Goal: Information Seeking & Learning: Compare options

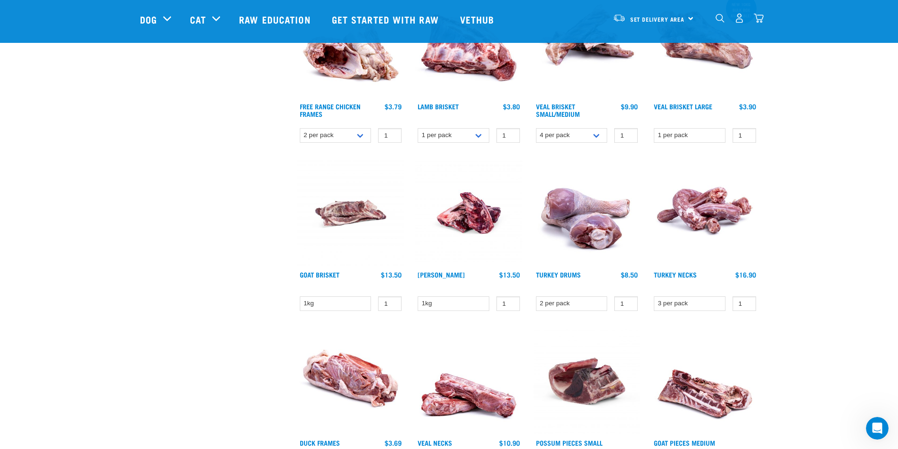
scroll to position [377, 0]
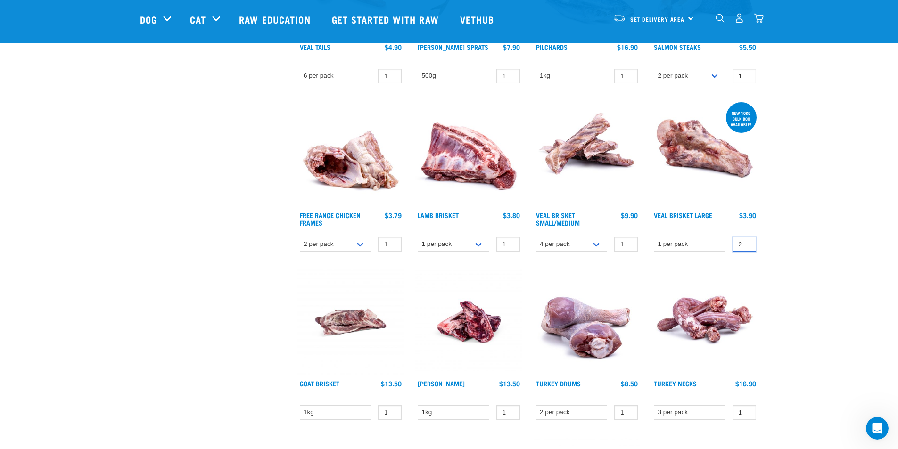
type input "2"
click at [521, 242] on input "2" at bounding box center [744, 244] width 24 height 15
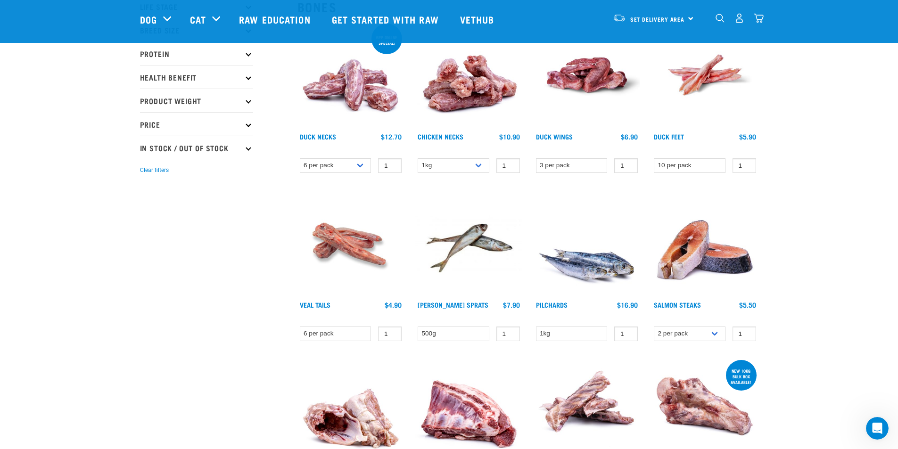
scroll to position [141, 0]
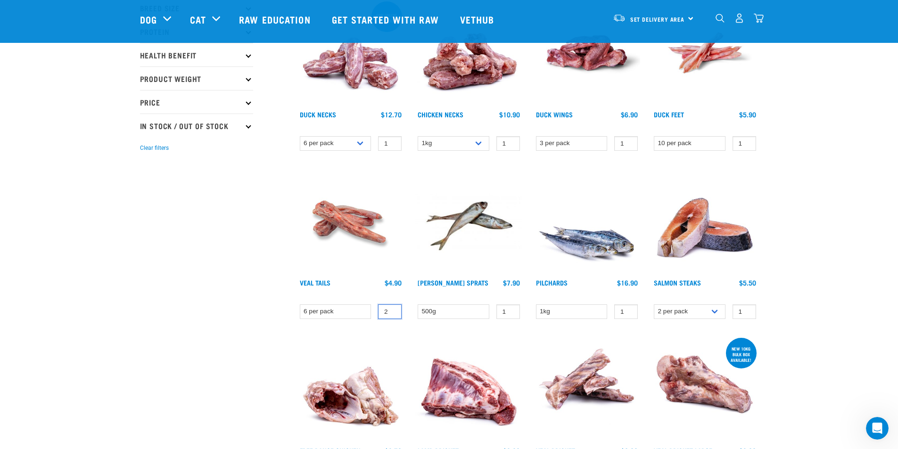
type input "2"
click at [390, 285] on input "2" at bounding box center [390, 311] width 24 height 15
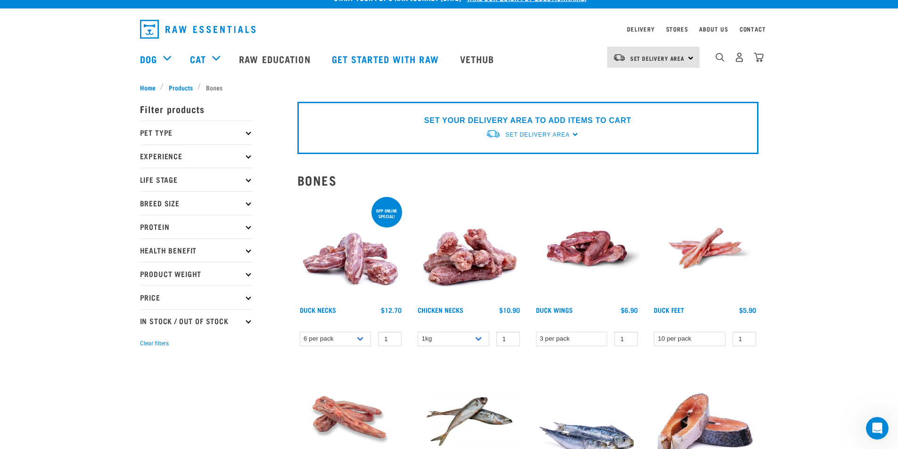
scroll to position [0, 0]
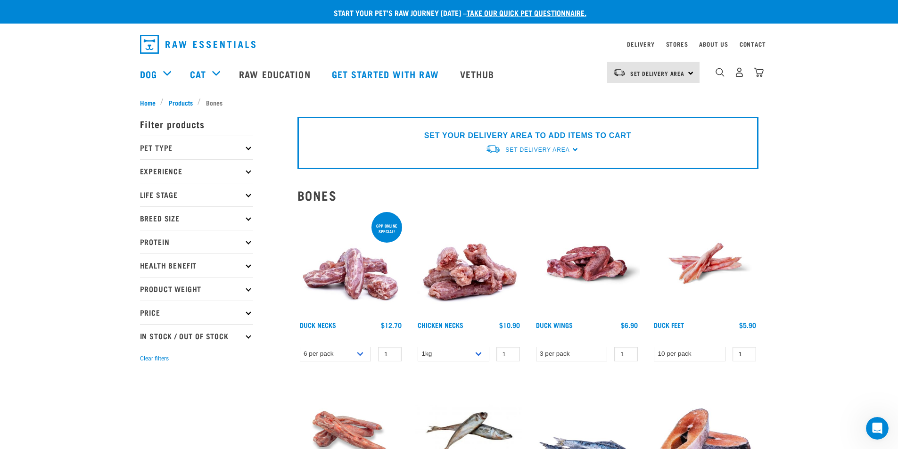
click at [171, 148] on p "Pet Type" at bounding box center [196, 148] width 113 height 24
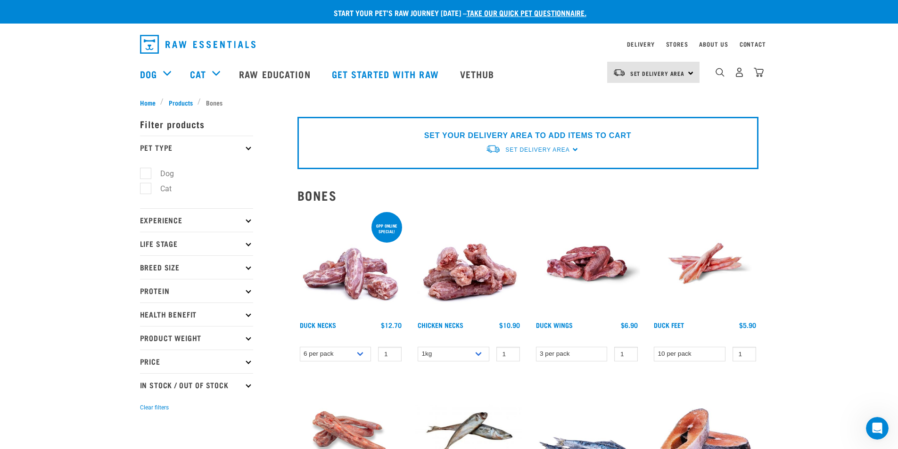
click at [167, 171] on label "Dog" at bounding box center [161, 174] width 33 height 12
click at [146, 171] on input "Dog" at bounding box center [143, 172] width 6 height 6
checkbox input "true"
click at [175, 237] on p "Life Stage" at bounding box center [196, 244] width 113 height 24
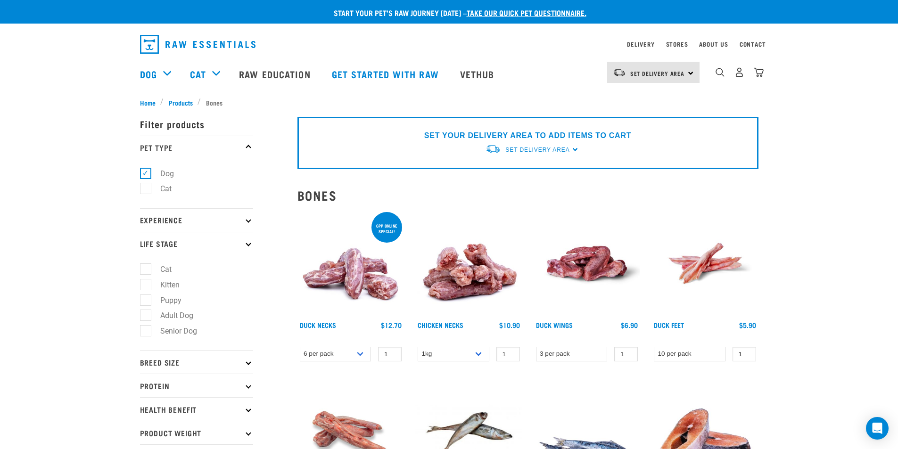
click at [182, 302] on label "Puppy" at bounding box center [165, 300] width 40 height 12
click at [146, 302] on input "Puppy" at bounding box center [143, 298] width 6 height 6
checkbox input "true"
click at [193, 369] on p "Breed Size" at bounding box center [196, 362] width 113 height 24
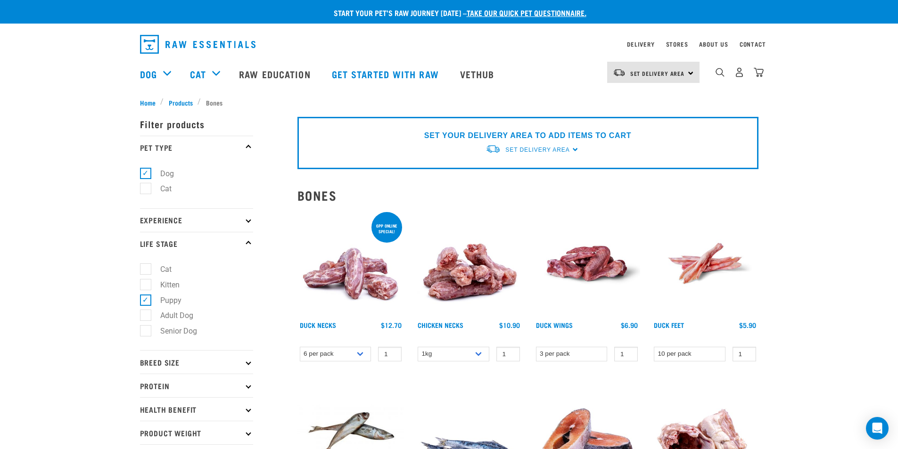
click at [187, 362] on p "Breed Size" at bounding box center [196, 362] width 113 height 24
click at [180, 417] on label "Large Dogs" at bounding box center [173, 419] width 57 height 12
click at [146, 417] on input "Large Dogs" at bounding box center [143, 417] width 6 height 6
checkbox input "true"
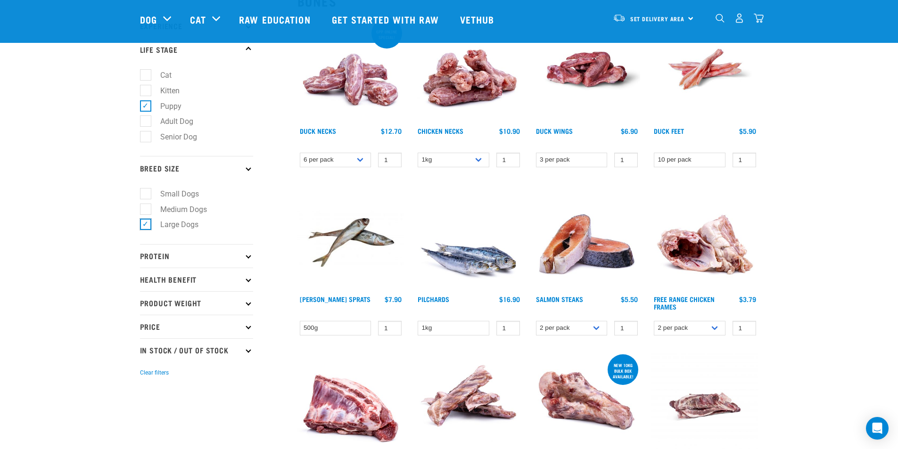
scroll to position [141, 0]
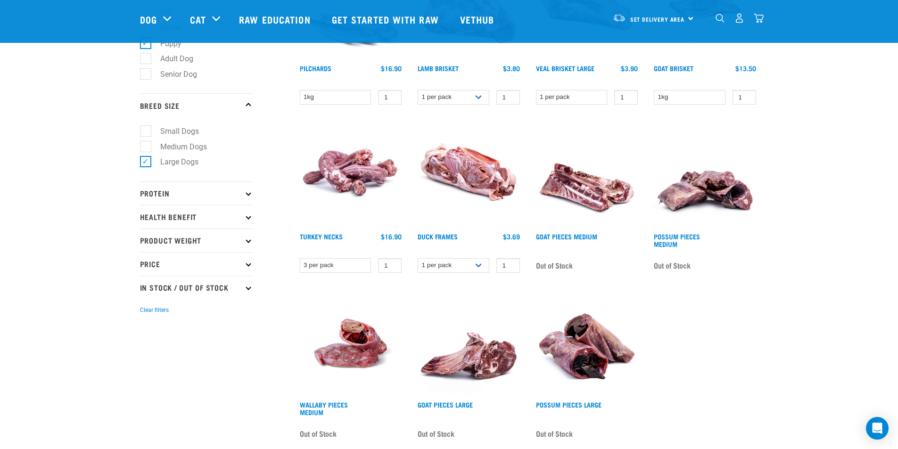
scroll to position [188, 0]
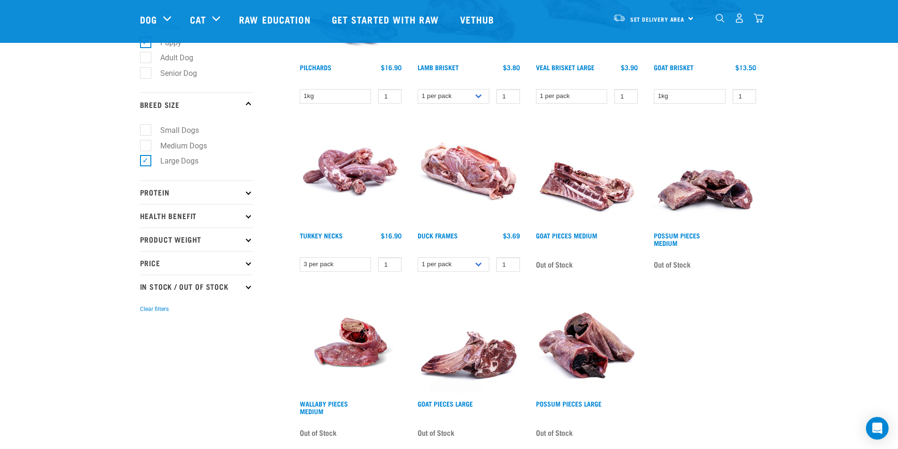
click at [204, 214] on p "Health Benefit" at bounding box center [196, 216] width 113 height 24
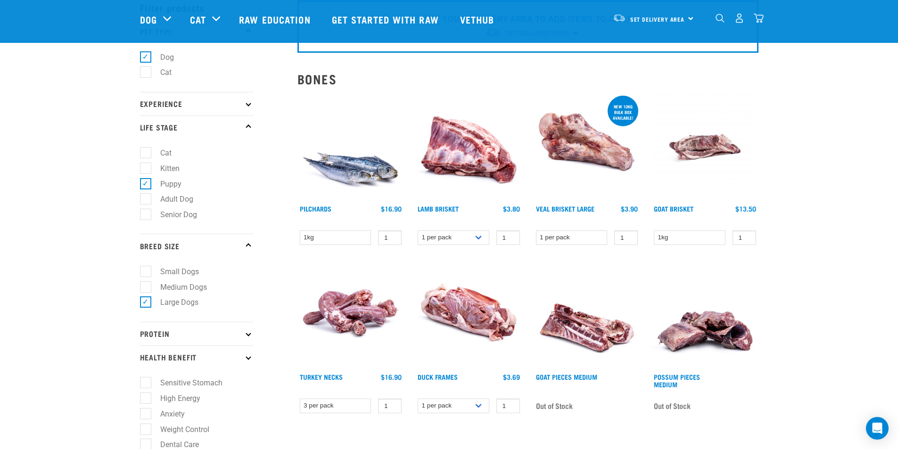
scroll to position [0, 0]
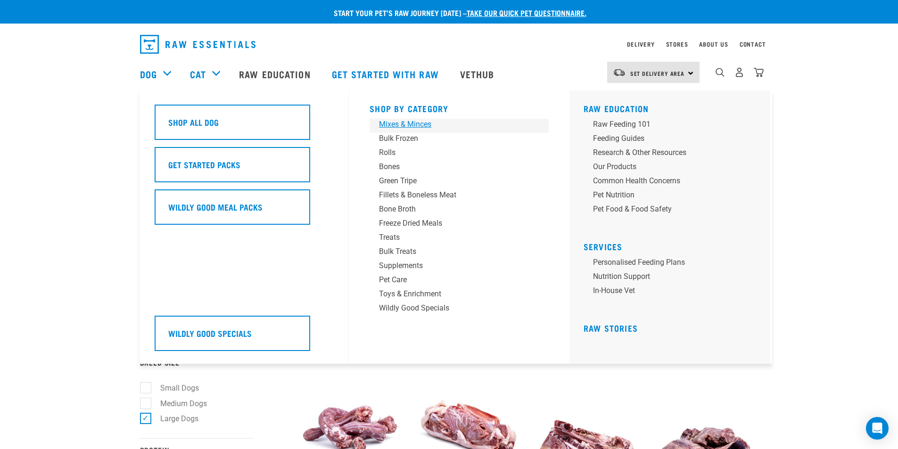
click at [429, 128] on div "Mixes & Minces" at bounding box center [452, 124] width 147 height 11
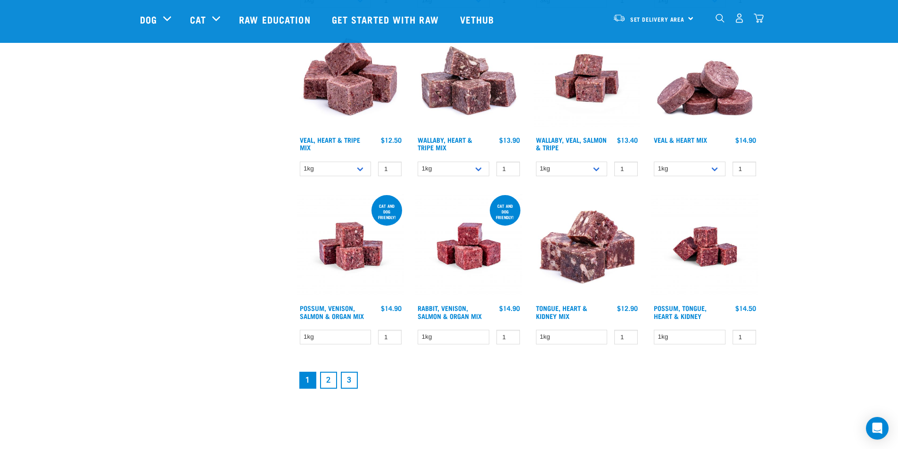
scroll to position [1131, 0]
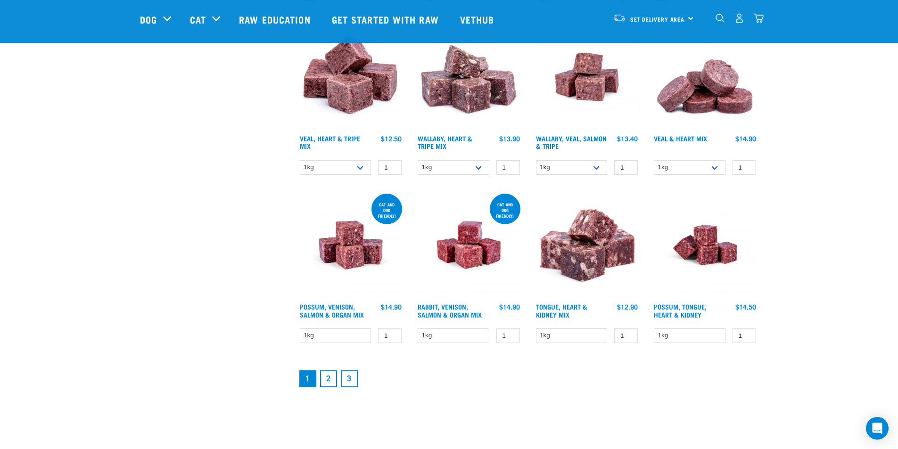
click at [332, 380] on link "2" at bounding box center [328, 378] width 17 height 17
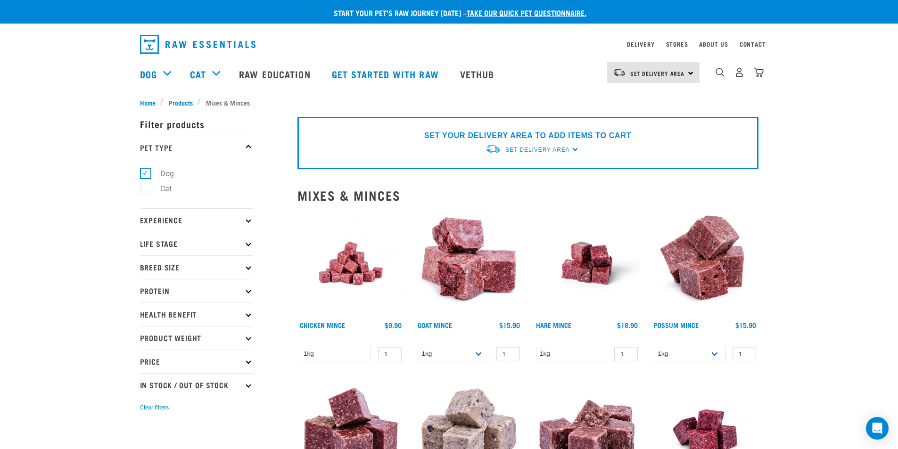
click at [245, 318] on p "Health Benefit" at bounding box center [196, 314] width 113 height 24
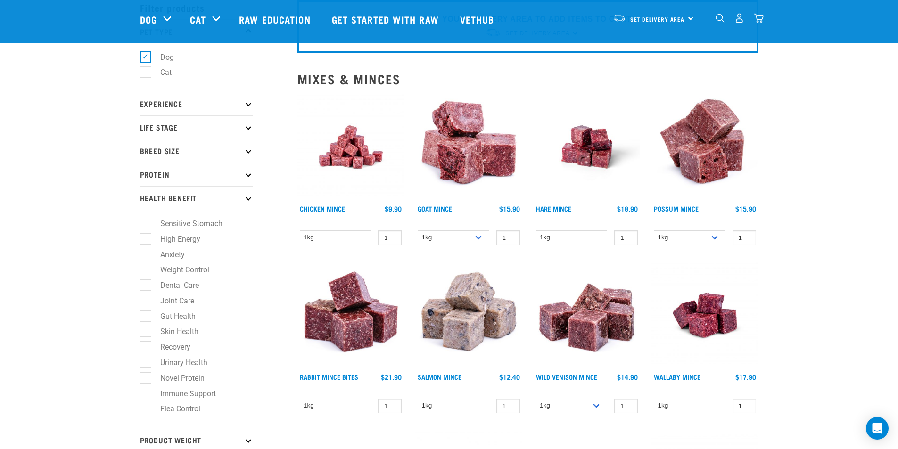
click at [147, 328] on label "Skin Health" at bounding box center [173, 332] width 57 height 12
click at [146, 328] on input "Skin Health" at bounding box center [143, 330] width 6 height 6
checkbox input "true"
click at [147, 318] on label "Gut Health" at bounding box center [172, 316] width 54 height 12
click at [146, 318] on input "Gut Health" at bounding box center [143, 314] width 6 height 6
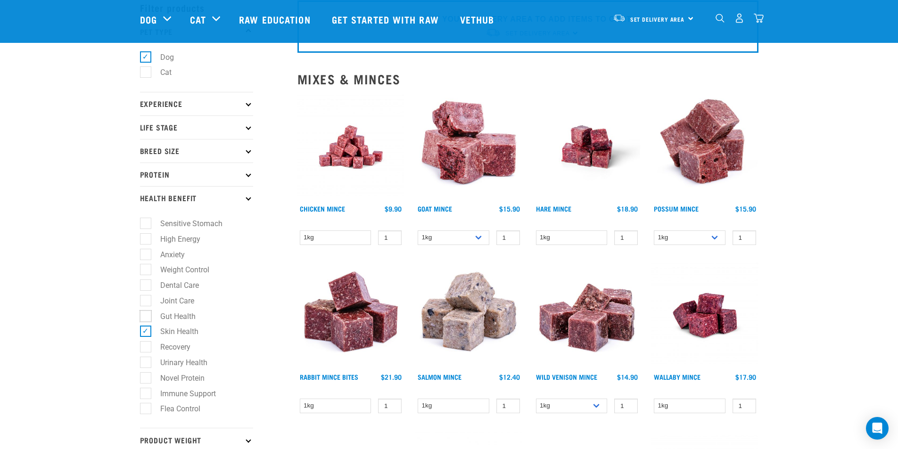
checkbox input "true"
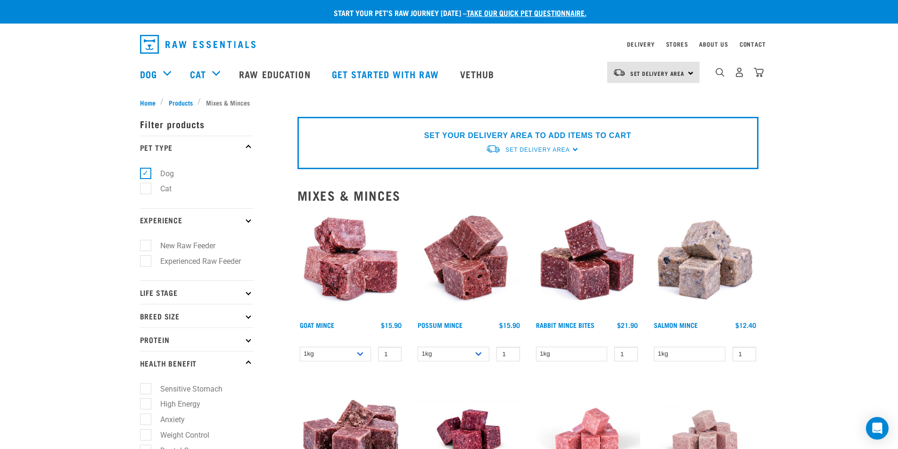
click at [152, 386] on label "Sensitive Stomach" at bounding box center [185, 389] width 81 height 12
click at [146, 386] on input "Sensitive Stomach" at bounding box center [143, 387] width 6 height 6
checkbox input "true"
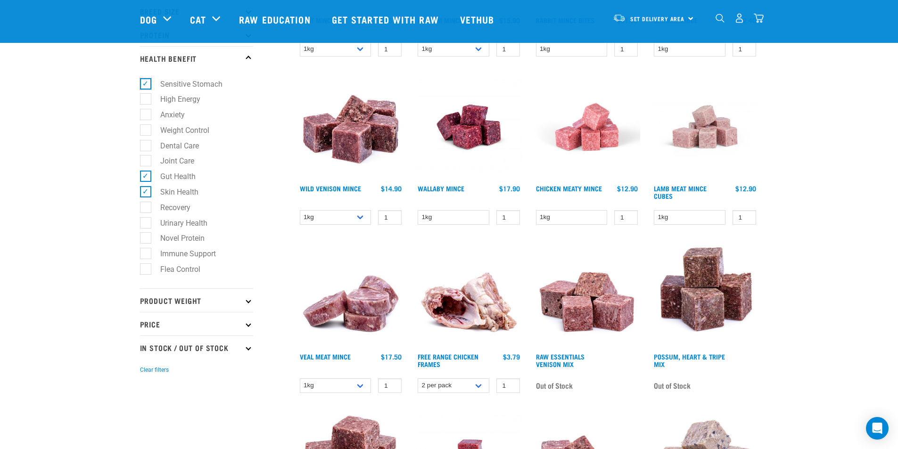
scroll to position [174, 0]
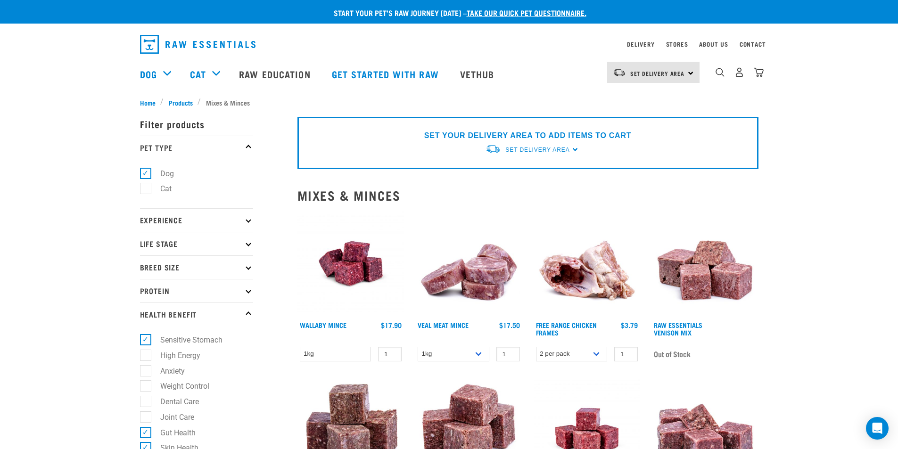
click at [249, 291] on icon at bounding box center [247, 290] width 5 height 5
click at [253, 270] on p "Breed Size" at bounding box center [196, 267] width 113 height 24
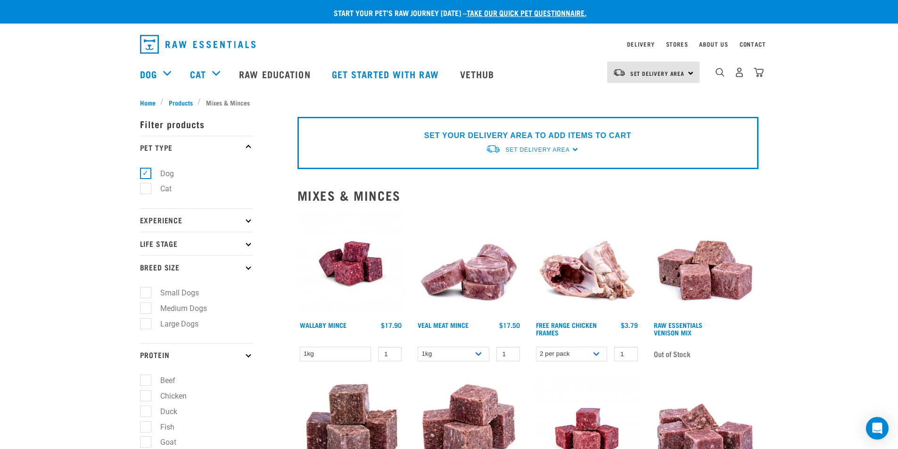
click at [147, 322] on label "Large Dogs" at bounding box center [173, 324] width 57 height 12
click at [146, 322] on input "Large Dogs" at bounding box center [143, 322] width 6 height 6
checkbox input "true"
click at [248, 245] on icon at bounding box center [247, 243] width 5 height 5
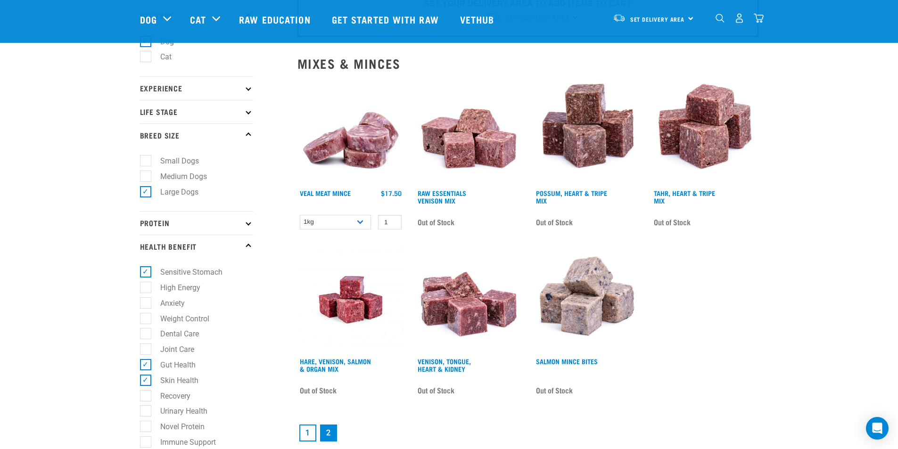
scroll to position [47, 0]
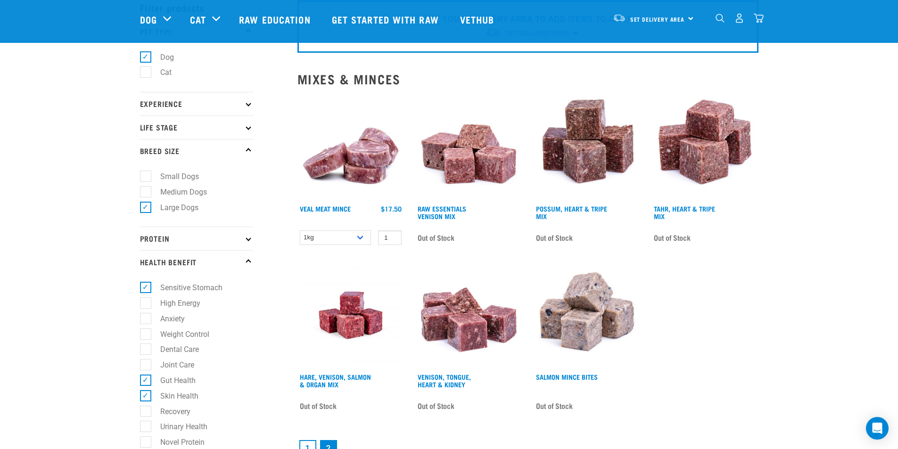
click at [150, 286] on label "Sensitive Stomach" at bounding box center [185, 288] width 81 height 12
click at [146, 286] on input "Sensitive Stomach" at bounding box center [143, 286] width 6 height 6
checkbox input "false"
